Goal: Transaction & Acquisition: Obtain resource

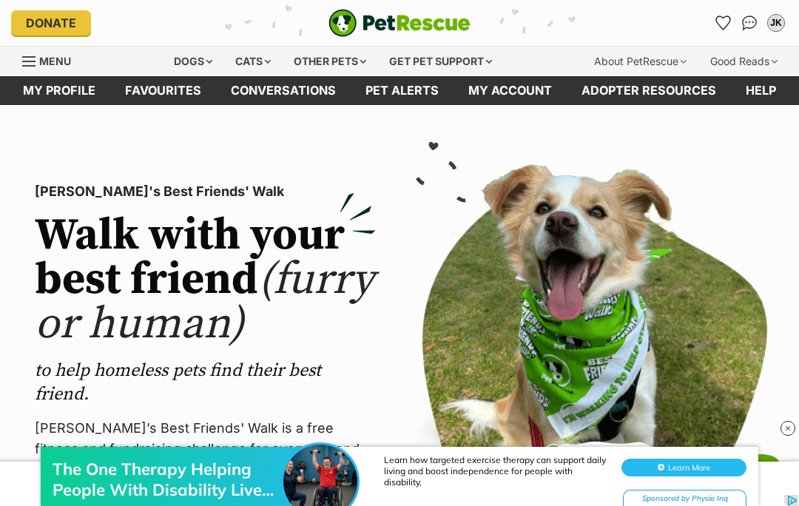
click at [194, 55] on div "Dogs" at bounding box center [192, 62] width 59 height 30
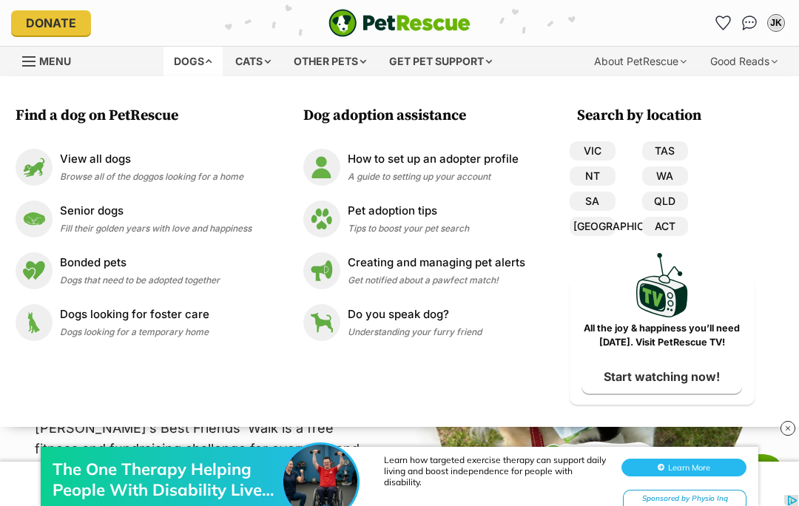
click at [48, 223] on img at bounding box center [34, 218] width 37 height 37
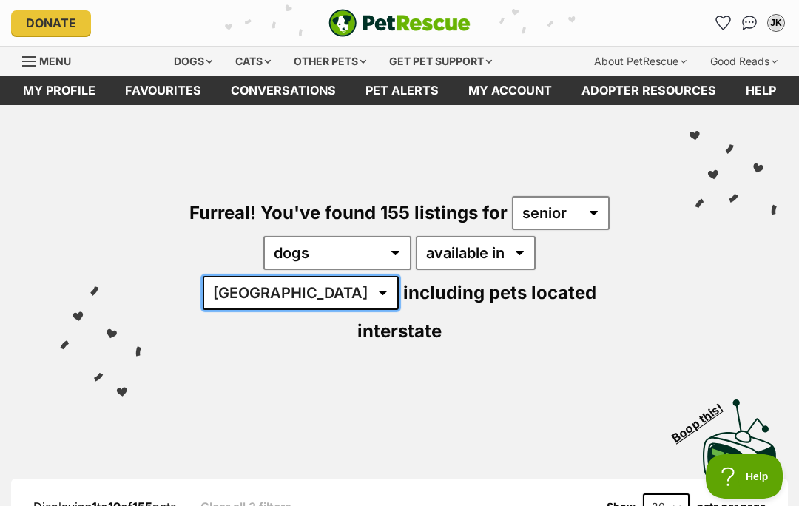
click at [399, 276] on select "[GEOGRAPHIC_DATA] [GEOGRAPHIC_DATA] [GEOGRAPHIC_DATA] [GEOGRAPHIC_DATA] [GEOGRA…" at bounding box center [301, 293] width 196 height 34
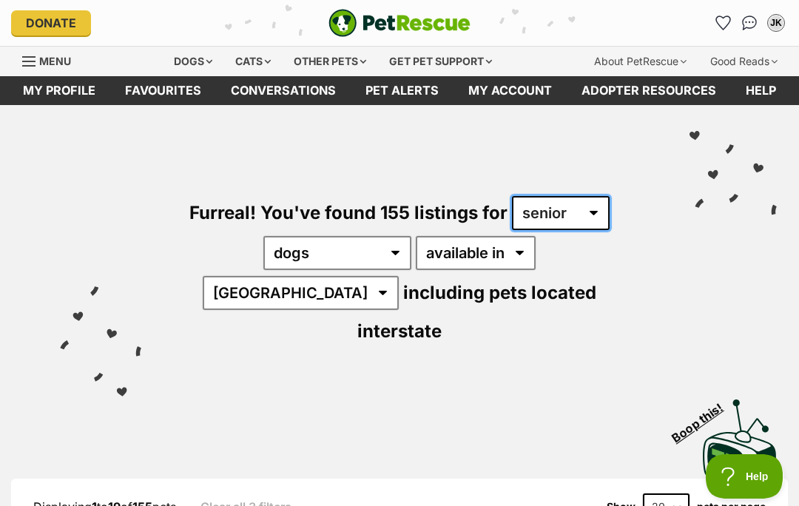
click at [580, 218] on select "any age puppy adult senior" at bounding box center [561, 213] width 98 height 34
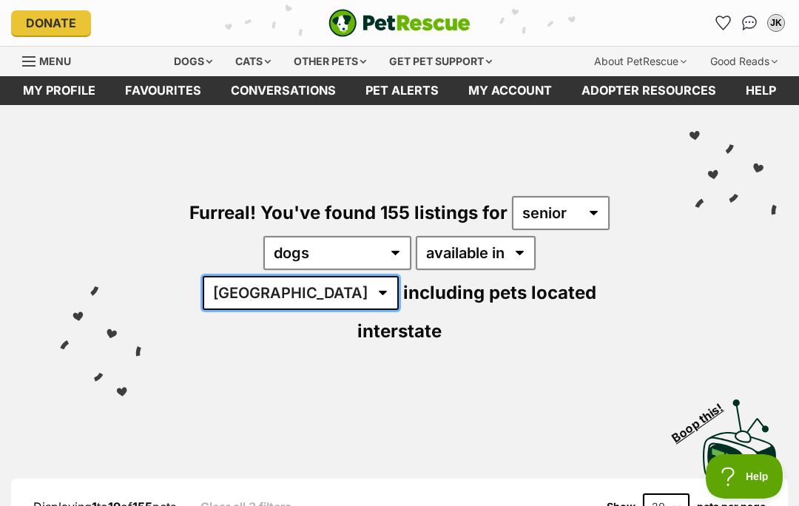
click at [399, 276] on select "[GEOGRAPHIC_DATA] [GEOGRAPHIC_DATA] [GEOGRAPHIC_DATA] [GEOGRAPHIC_DATA] [GEOGRA…" at bounding box center [301, 293] width 196 height 34
select select "WA"
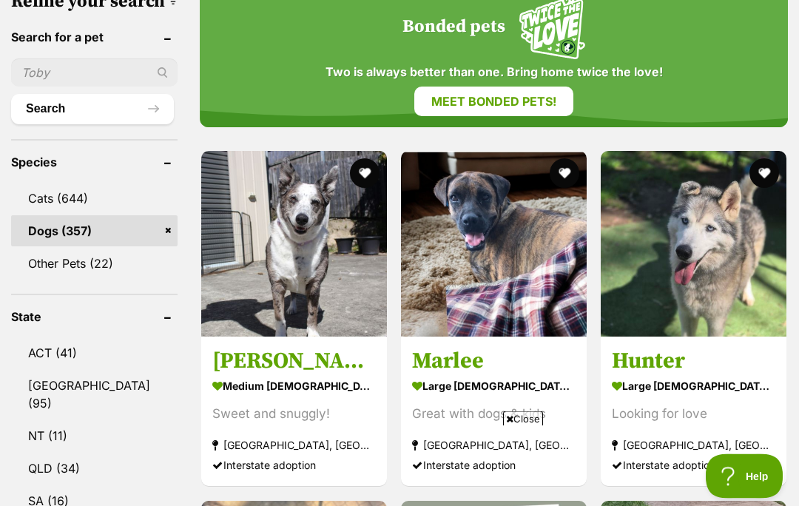
scroll to position [566, 0]
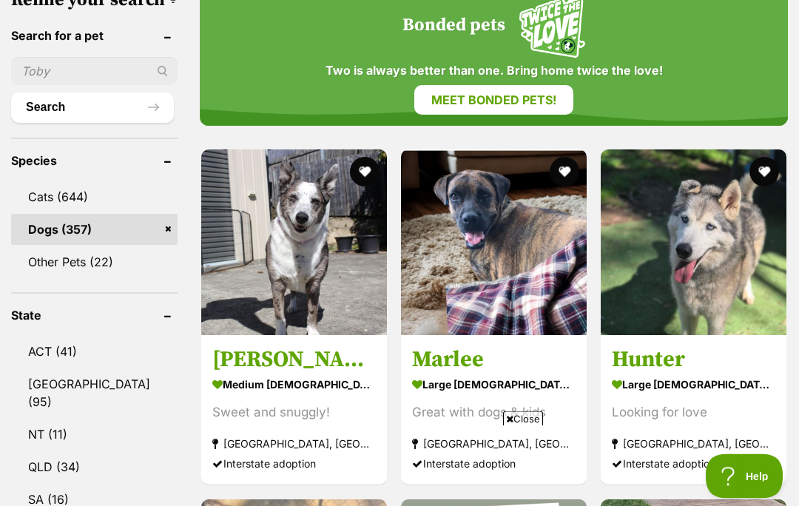
click at [524, 426] on span "Close" at bounding box center [523, 418] width 40 height 15
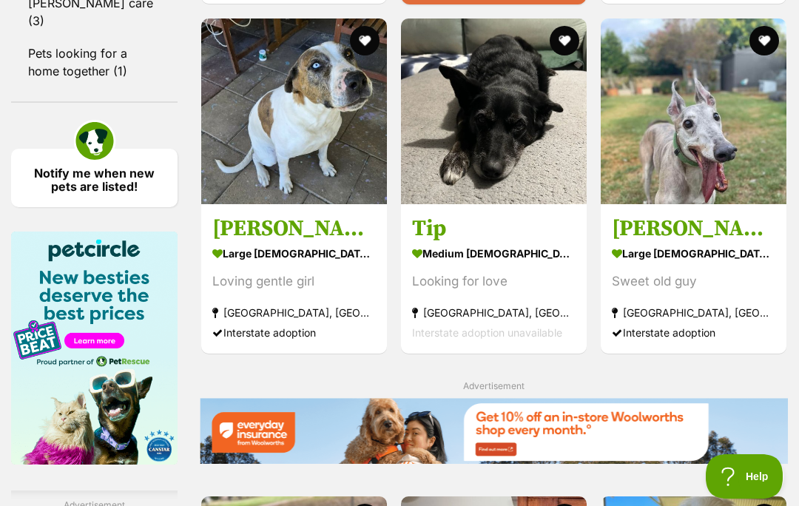
scroll to position [0, 0]
click at [504, 183] on img at bounding box center [494, 111] width 186 height 186
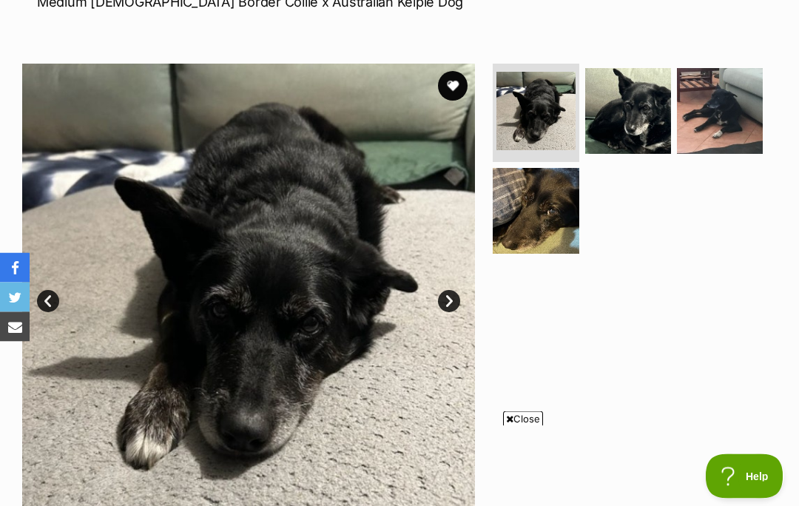
scroll to position [244, 0]
click at [524, 426] on span "Close" at bounding box center [523, 418] width 40 height 15
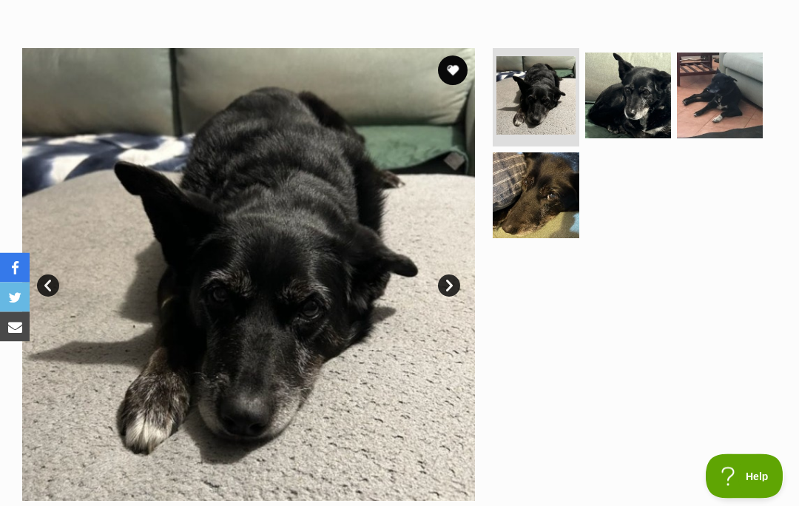
scroll to position [251, 0]
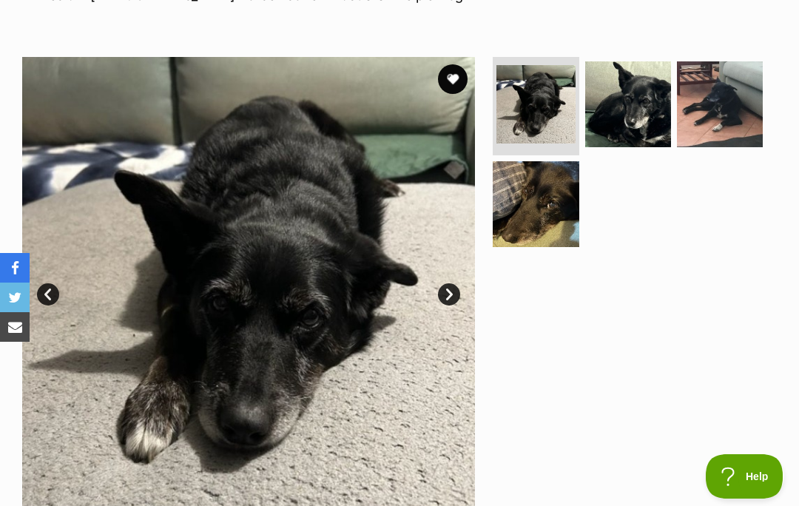
click at [643, 118] on img at bounding box center [628, 104] width 86 height 86
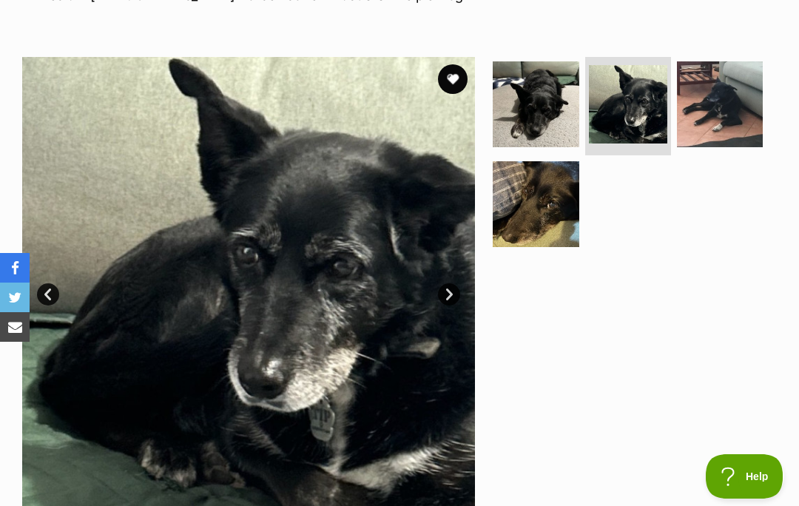
click at [726, 114] on img at bounding box center [720, 104] width 86 height 86
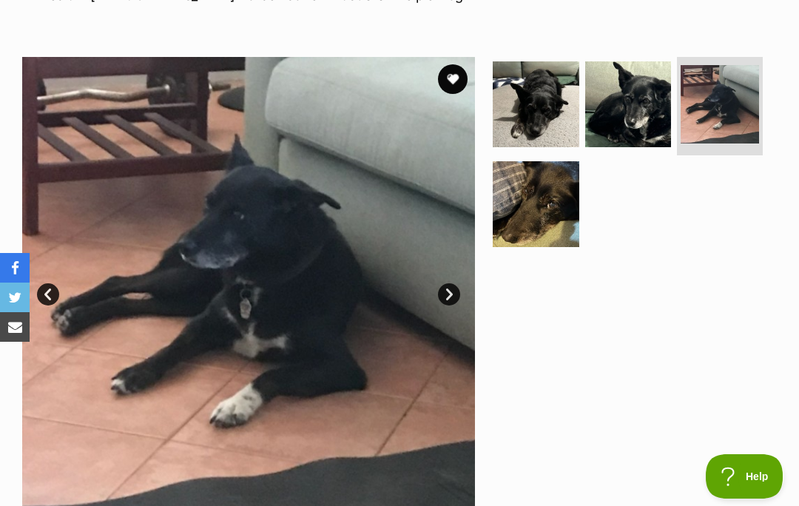
click at [526, 225] on img at bounding box center [536, 204] width 86 height 86
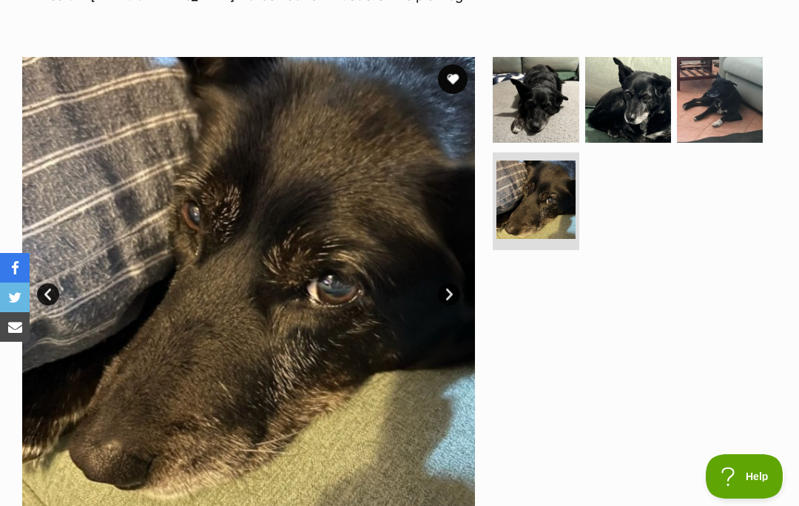
click at [531, 123] on img at bounding box center [536, 100] width 86 height 86
